Goal: Find specific page/section: Find specific page/section

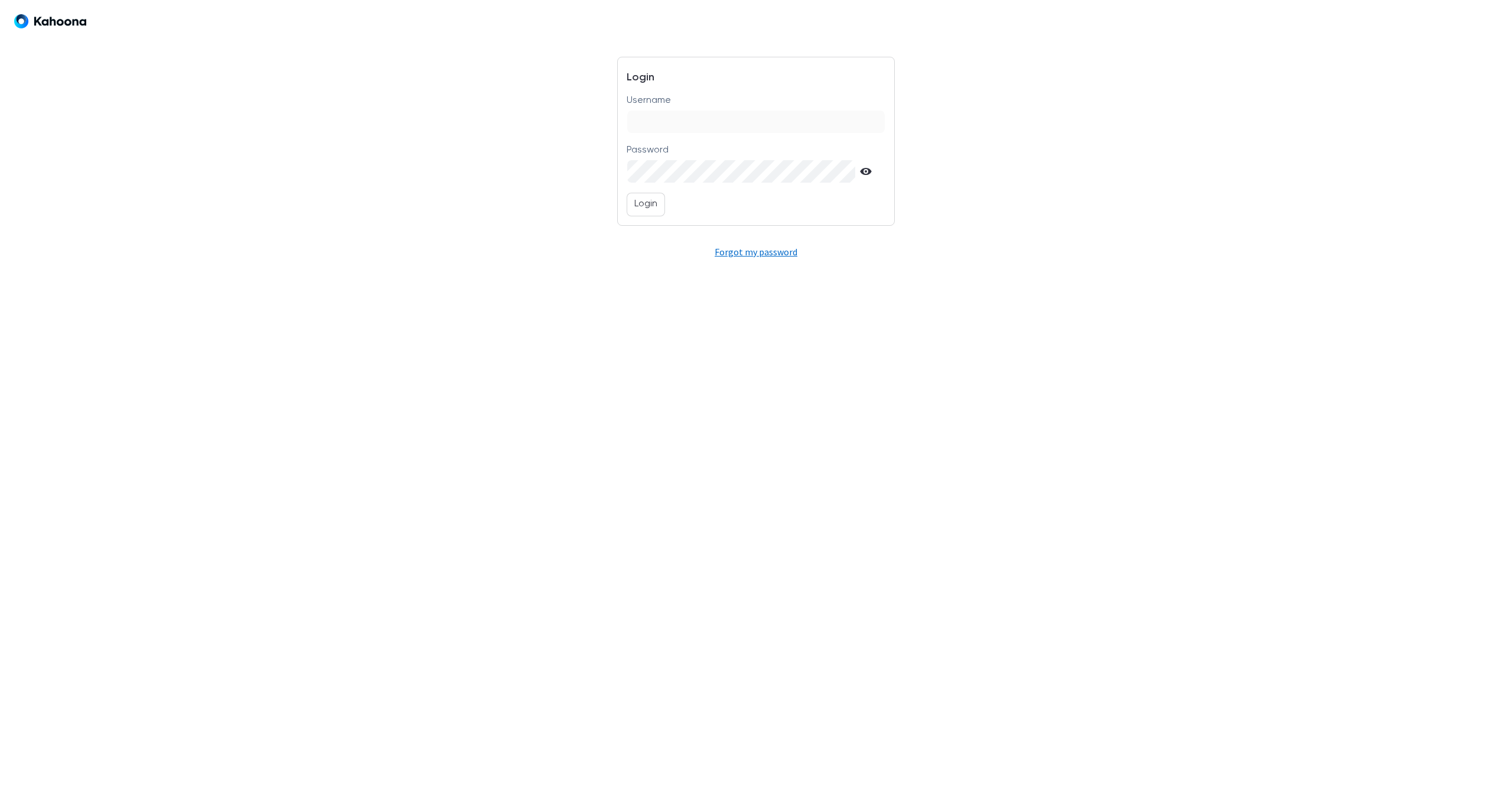
click at [657, 127] on input "Username" at bounding box center [756, 121] width 257 height 22
type input "**********"
click at [646, 203] on p "Login" at bounding box center [646, 205] width 23 height 16
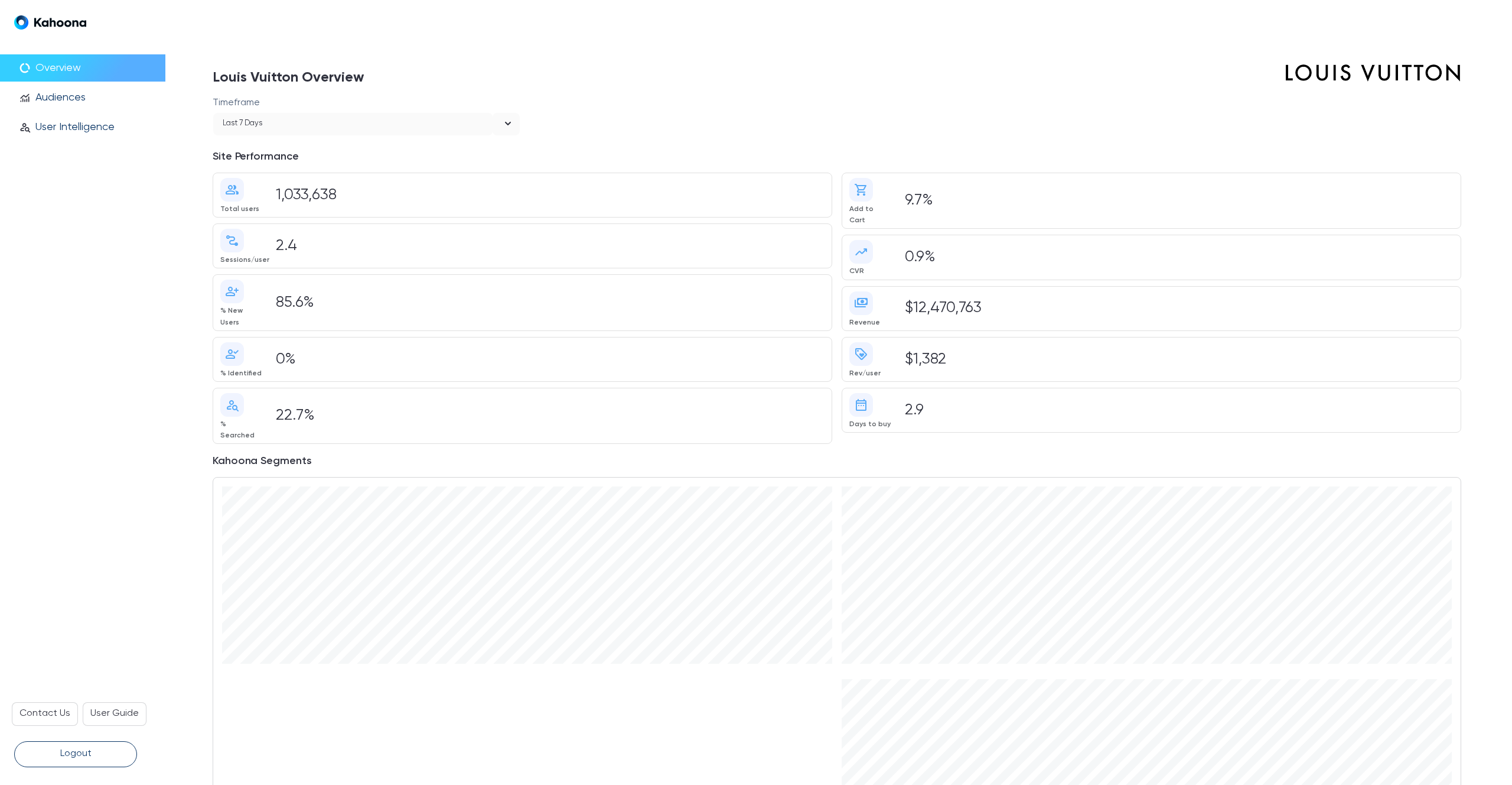
scroll to position [159, 0]
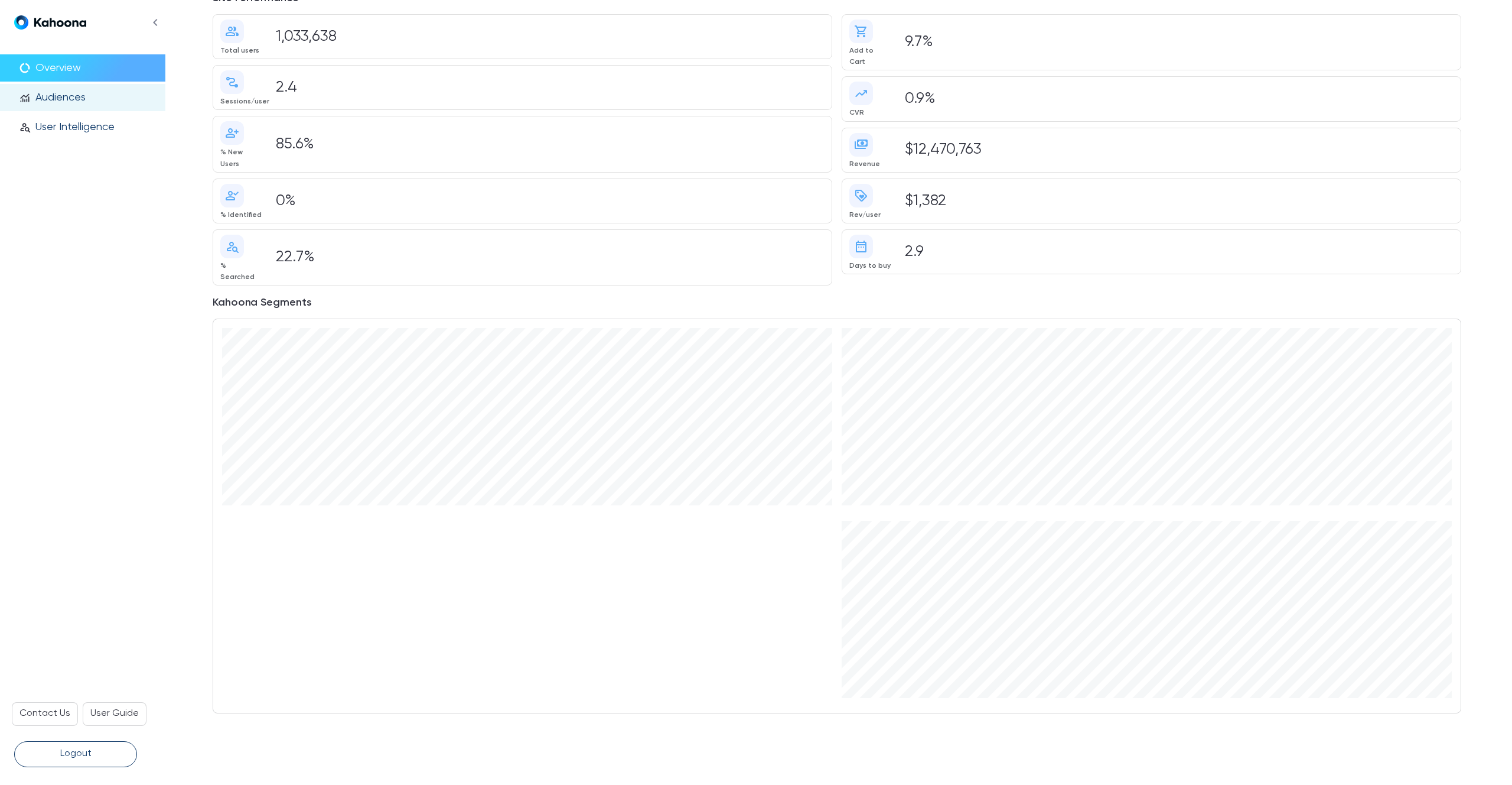
click at [80, 96] on p "Audiences" at bounding box center [61, 98] width 50 height 13
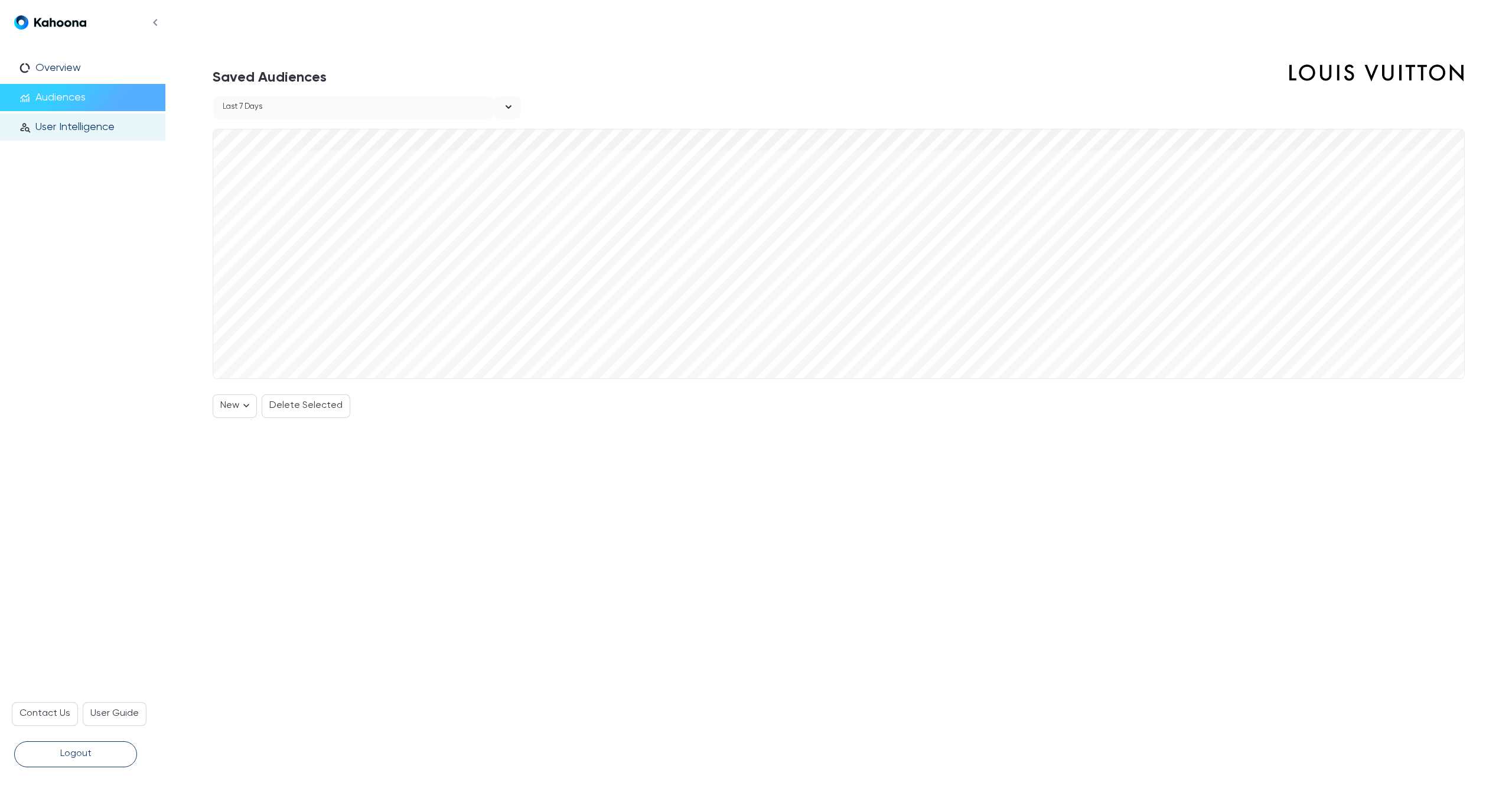
click at [62, 124] on p "User Intelligence" at bounding box center [75, 127] width 79 height 13
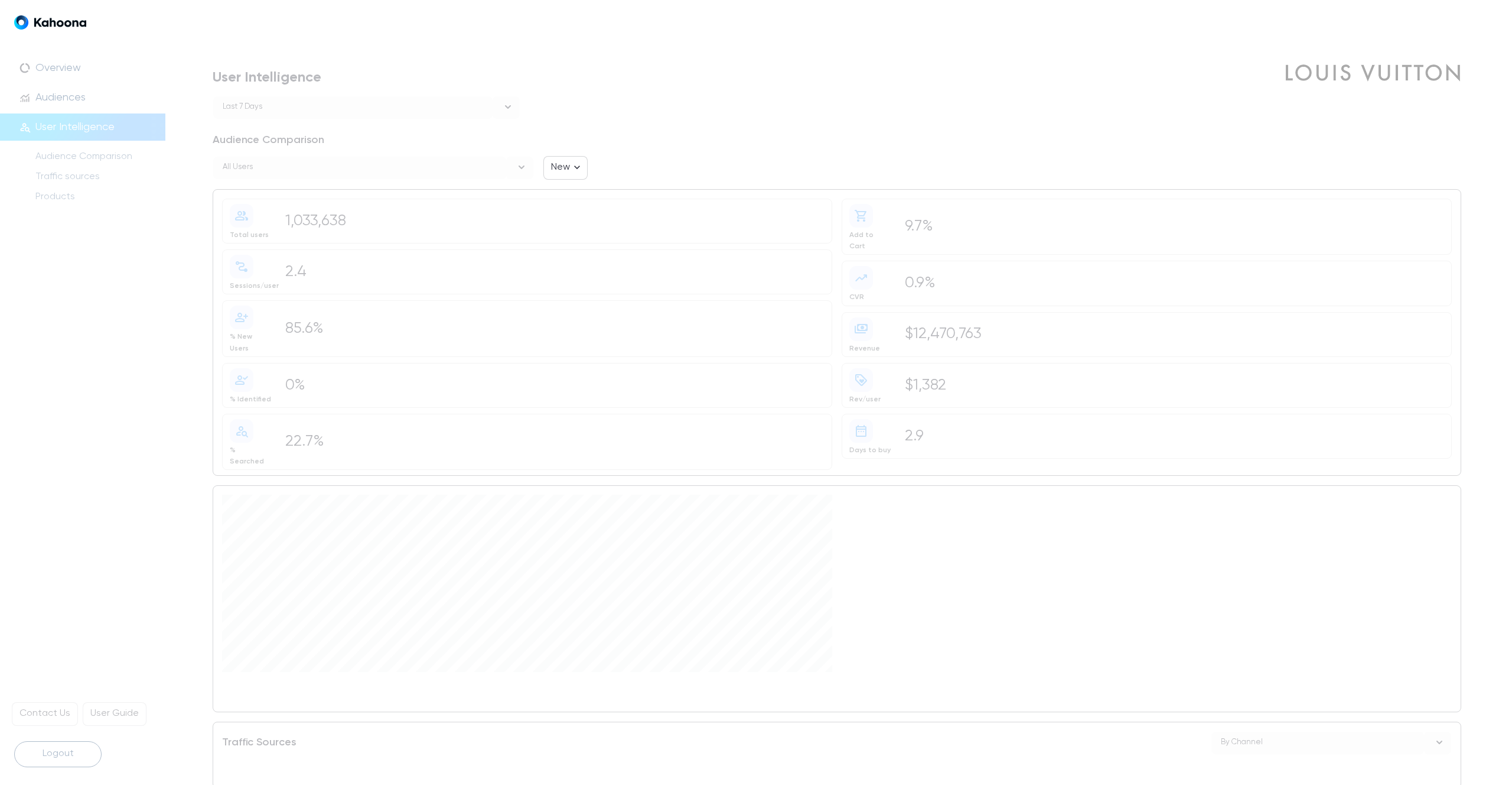
click at [393, 161] on div "All users" at bounding box center [360, 168] width 293 height 22
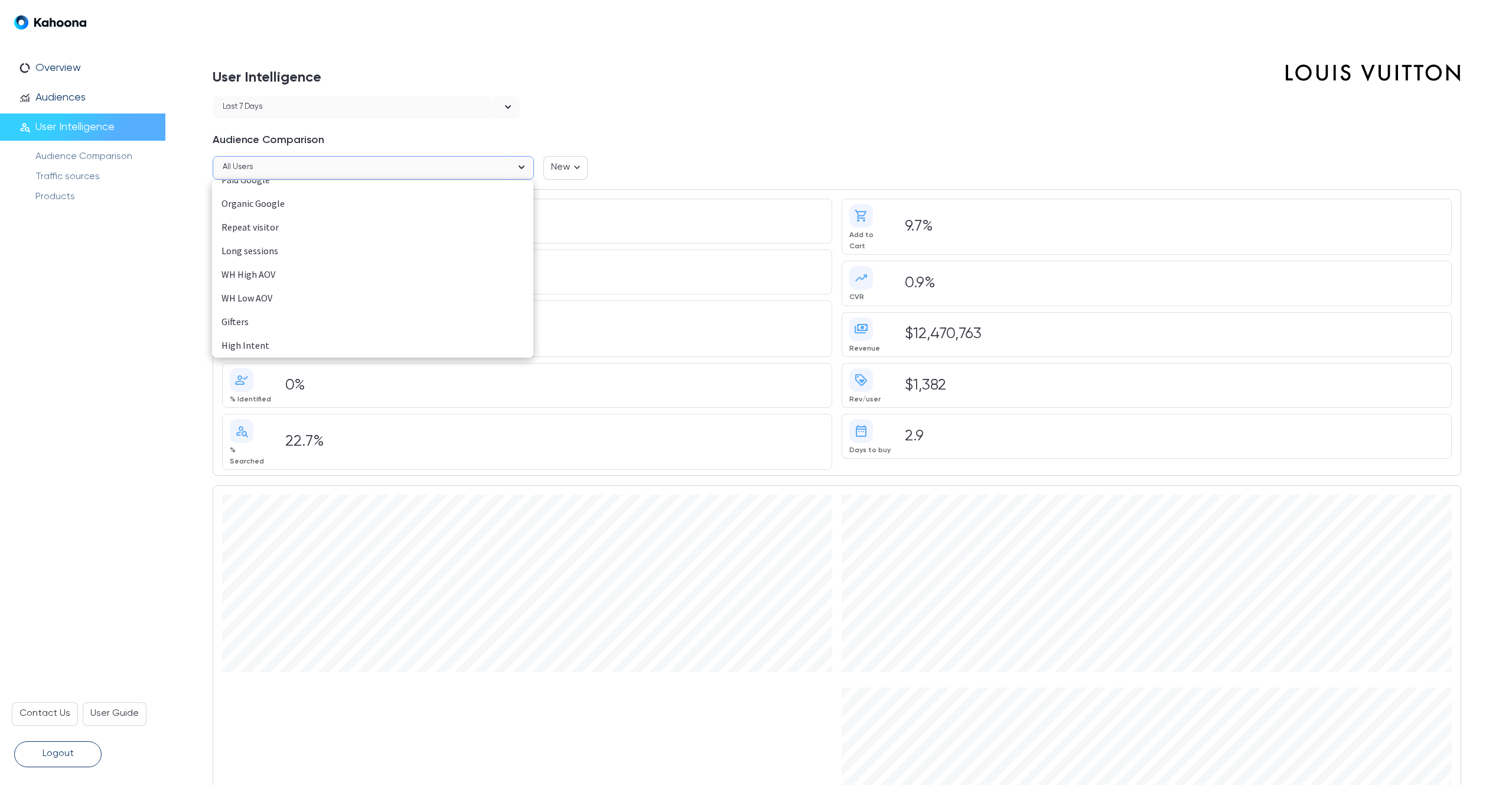
click at [264, 296] on div "WH Low AOV" at bounding box center [373, 299] width 303 height 16
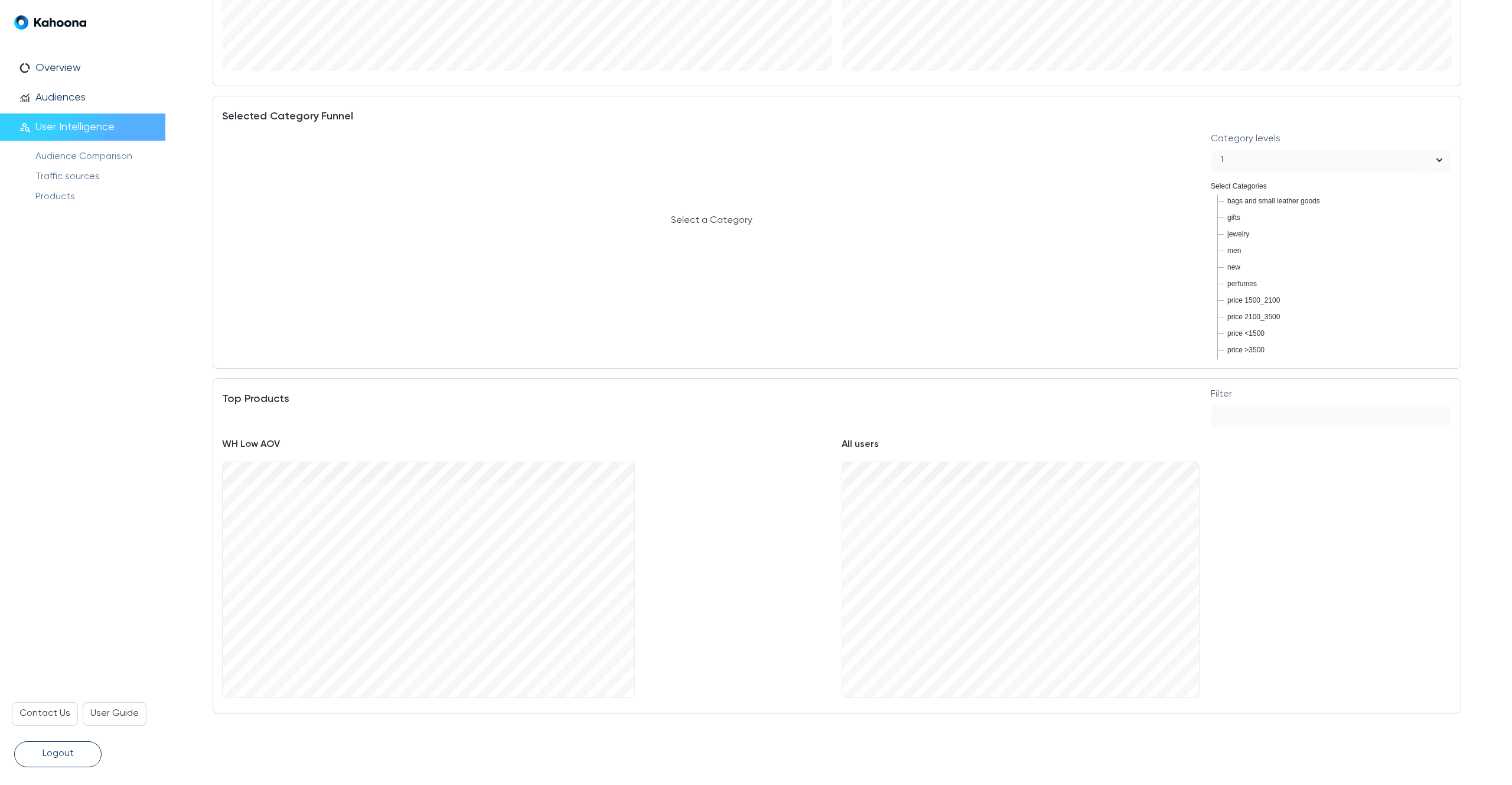
click at [696, 437] on p "WH Low AOV" at bounding box center [527, 445] width 610 height 16
click at [771, 555] on div at bounding box center [527, 582] width 610 height 242
